Goal: Task Accomplishment & Management: Manage account settings

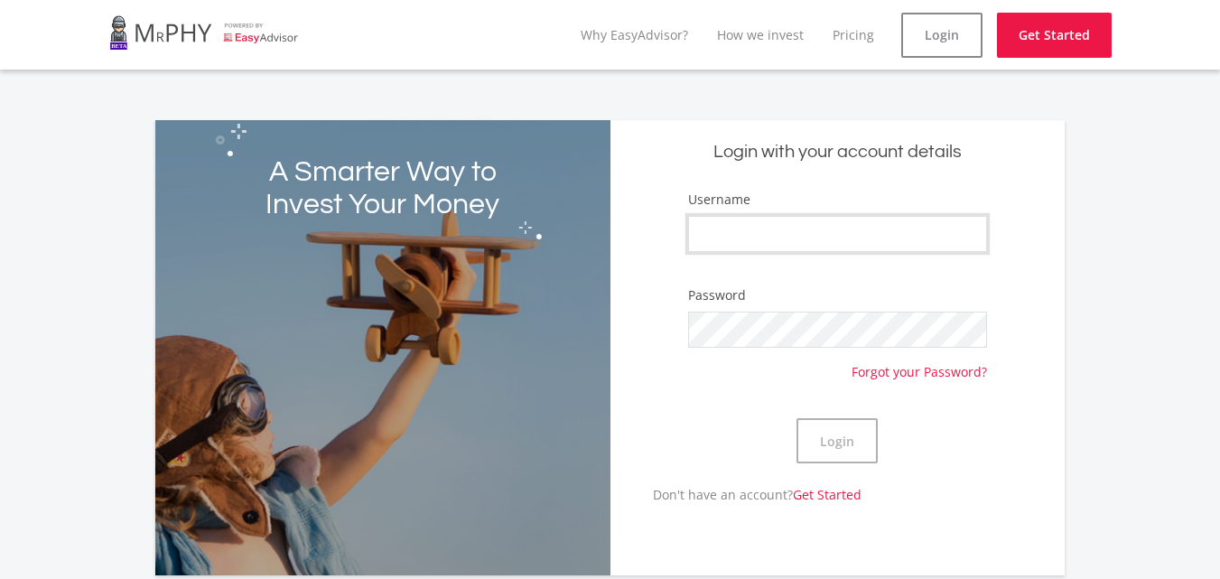
click at [950, 230] on input "Username" at bounding box center [838, 234] width 300 height 36
click at [958, 242] on input "Username" at bounding box center [838, 234] width 300 height 36
type input "kayurb"
click at [857, 439] on button "Login" at bounding box center [836, 440] width 81 height 45
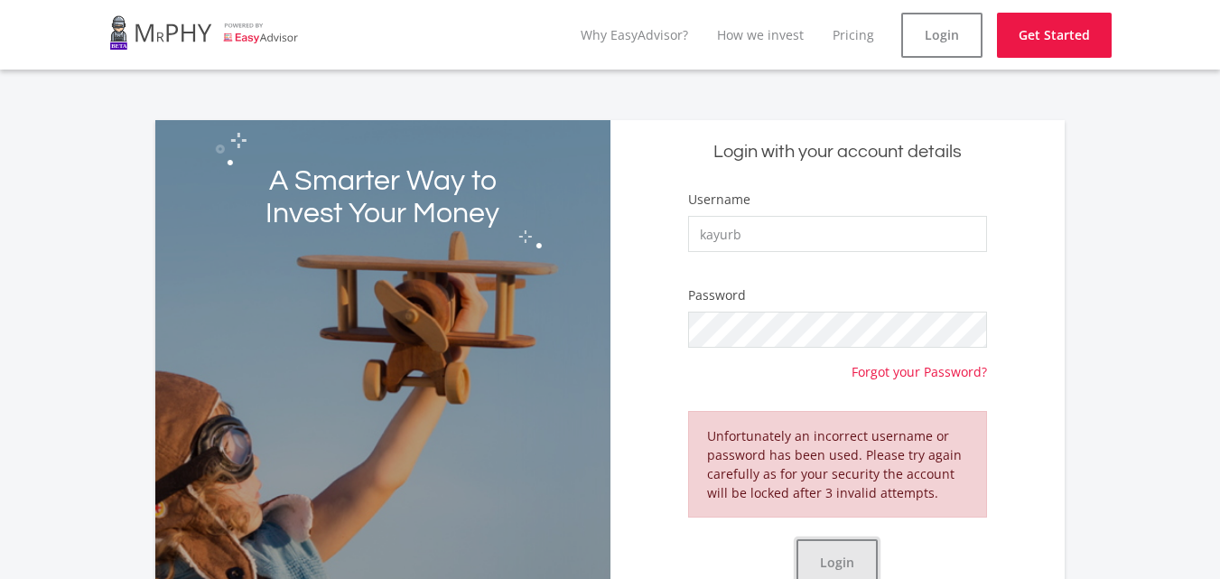
click at [861, 547] on button "Login" at bounding box center [836, 561] width 81 height 45
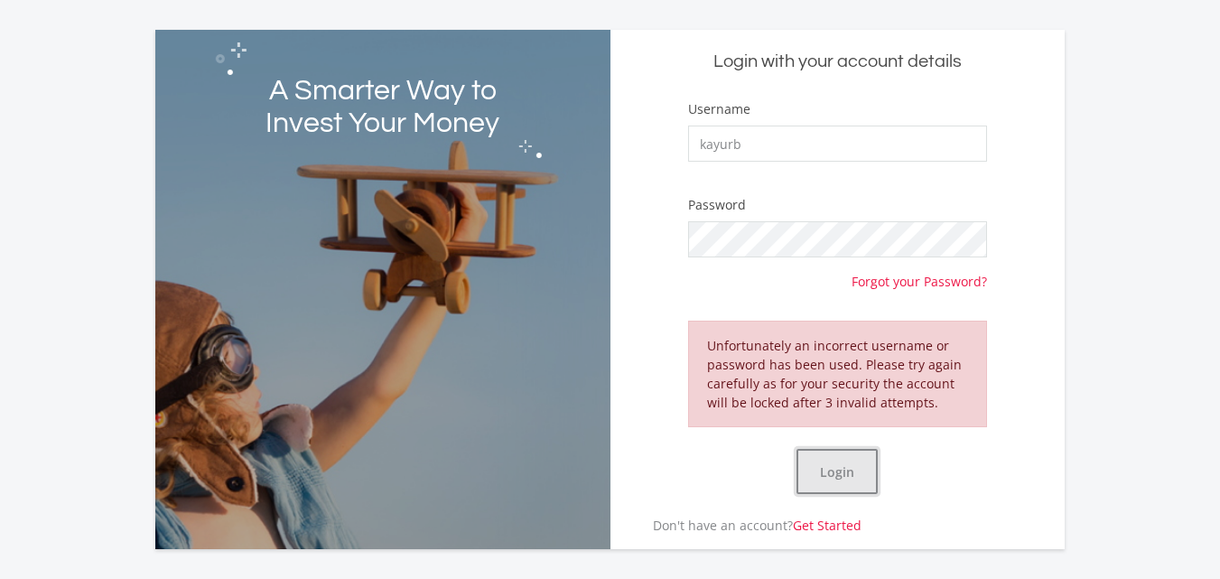
click at [826, 477] on button "Login" at bounding box center [836, 471] width 81 height 45
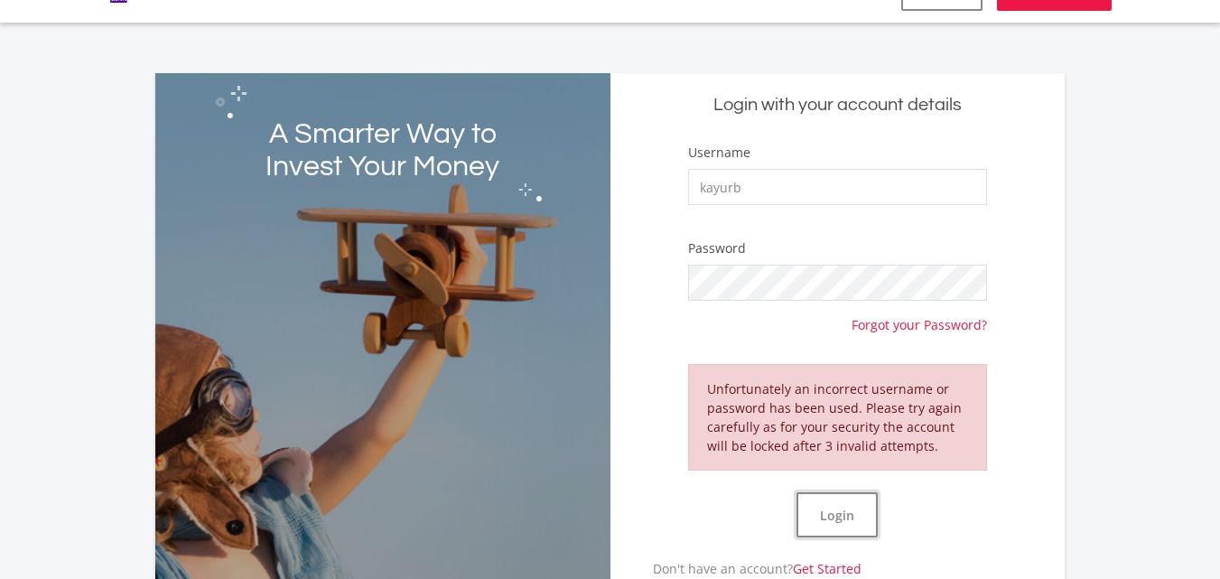
scroll to position [0, 0]
